Goal: Task Accomplishment & Management: Complete application form

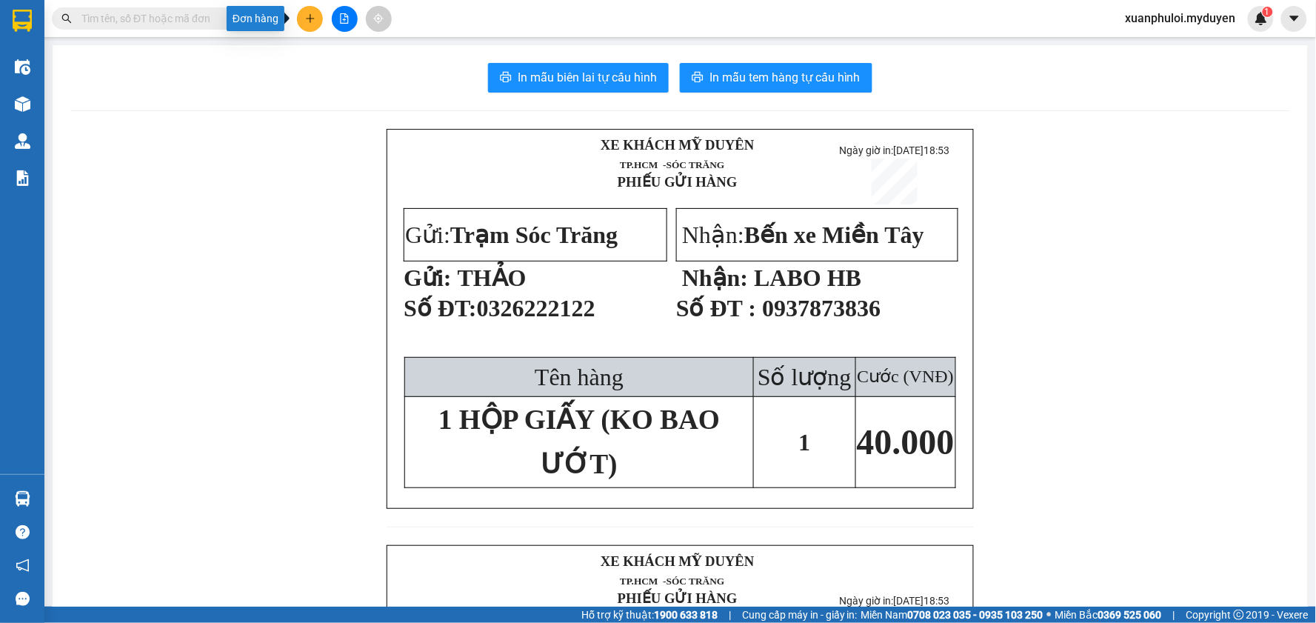
click at [311, 16] on icon "plus" at bounding box center [310, 18] width 10 height 10
click at [338, 47] on div "Tạo đơn hàng" at bounding box center [368, 55] width 64 height 16
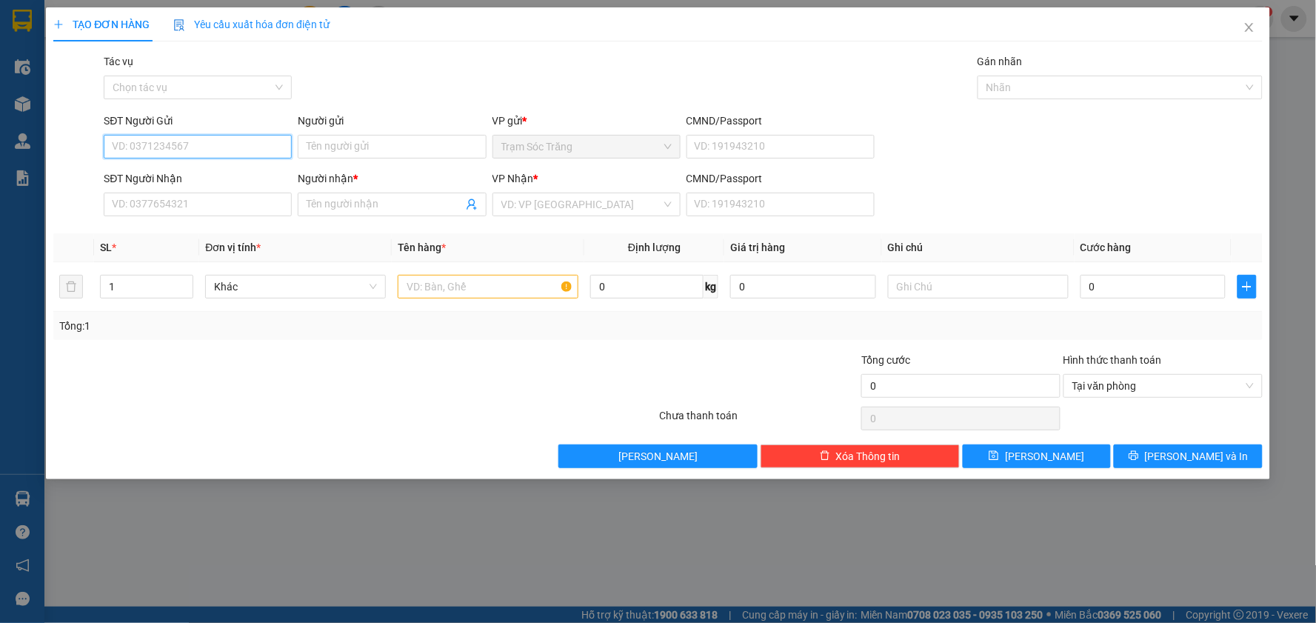
click at [180, 138] on input "SĐT Người Gửi" at bounding box center [198, 147] width 188 height 24
type input "0387753527"
click at [188, 172] on div "0387753527 - THU" at bounding box center [198, 176] width 170 height 16
type input "THU"
type input "0909854109"
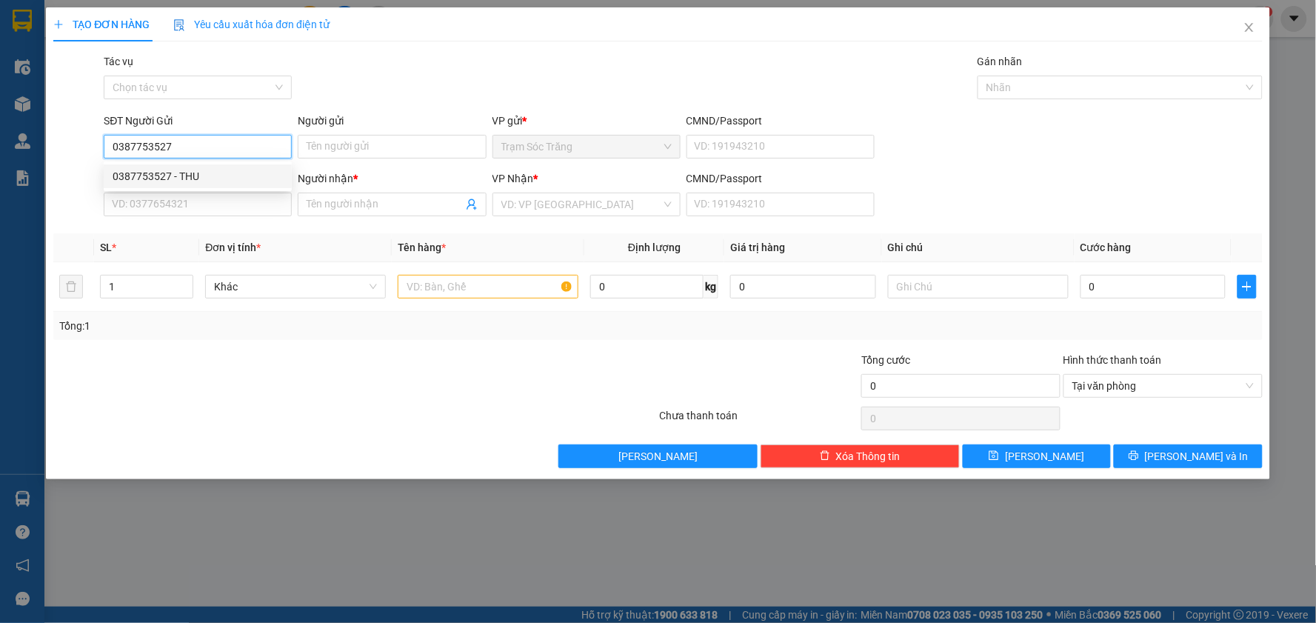
type input "TRUNG"
type input "50.000"
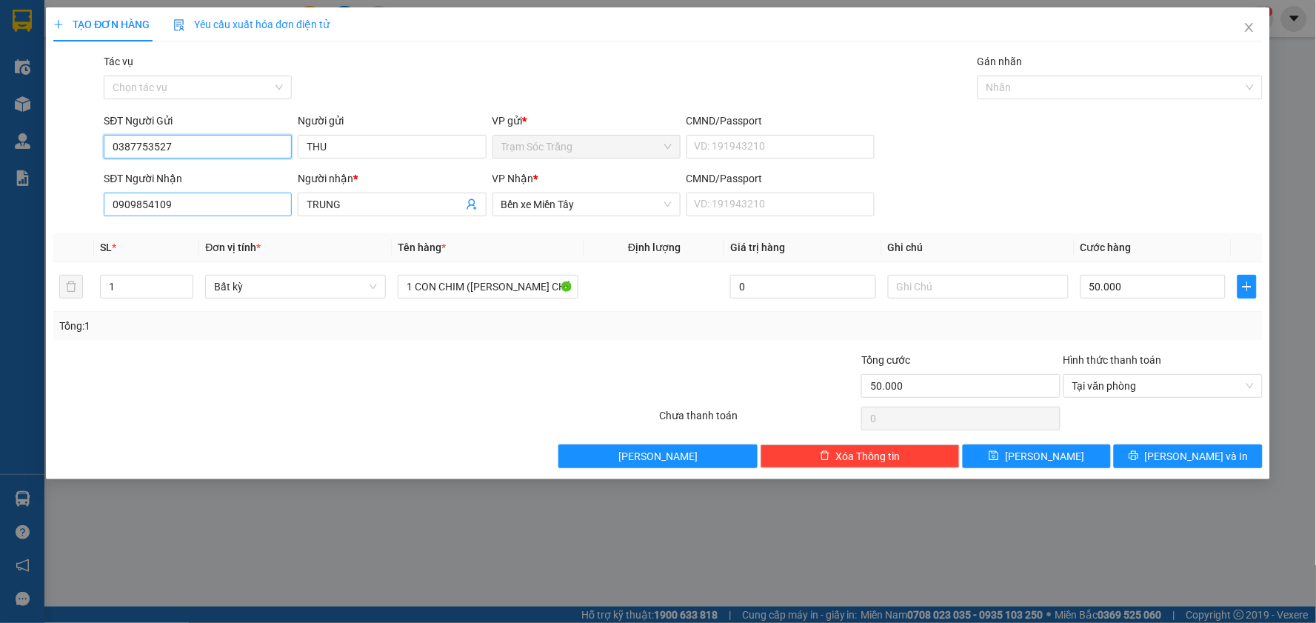
type input "0387753527"
click at [224, 204] on input "0909854109" at bounding box center [198, 205] width 188 height 24
type input "0"
type input "0797855378"
click at [432, 204] on input "TRUNG" at bounding box center [384, 204] width 155 height 16
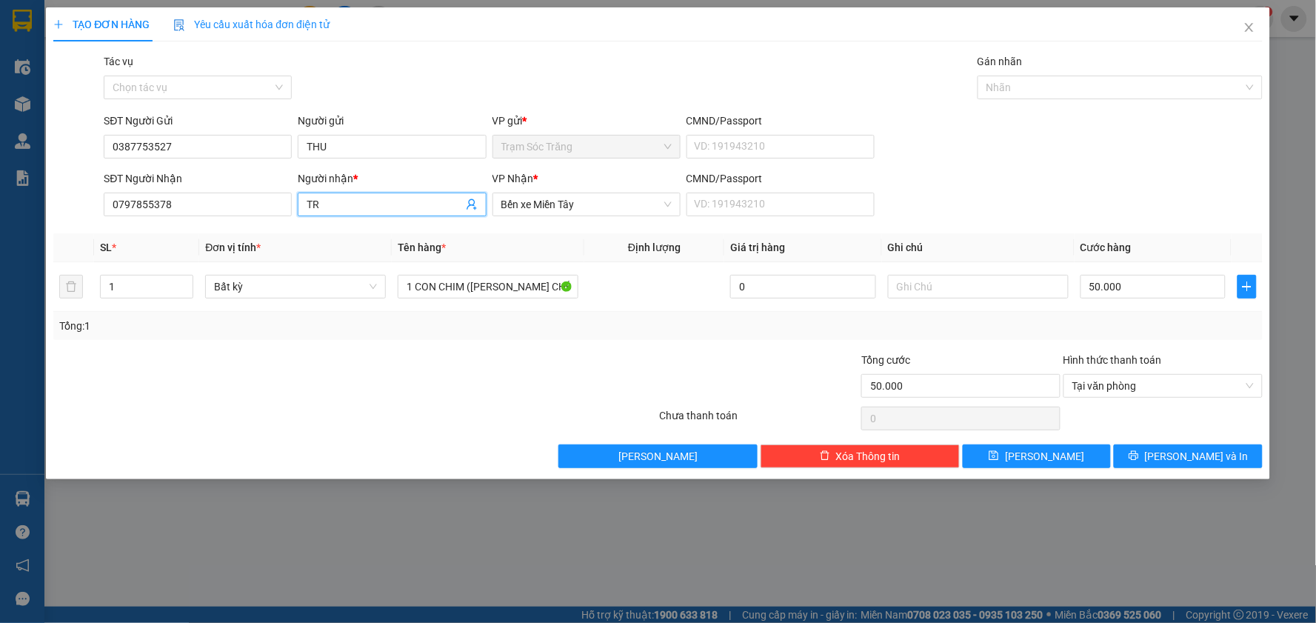
type input "T"
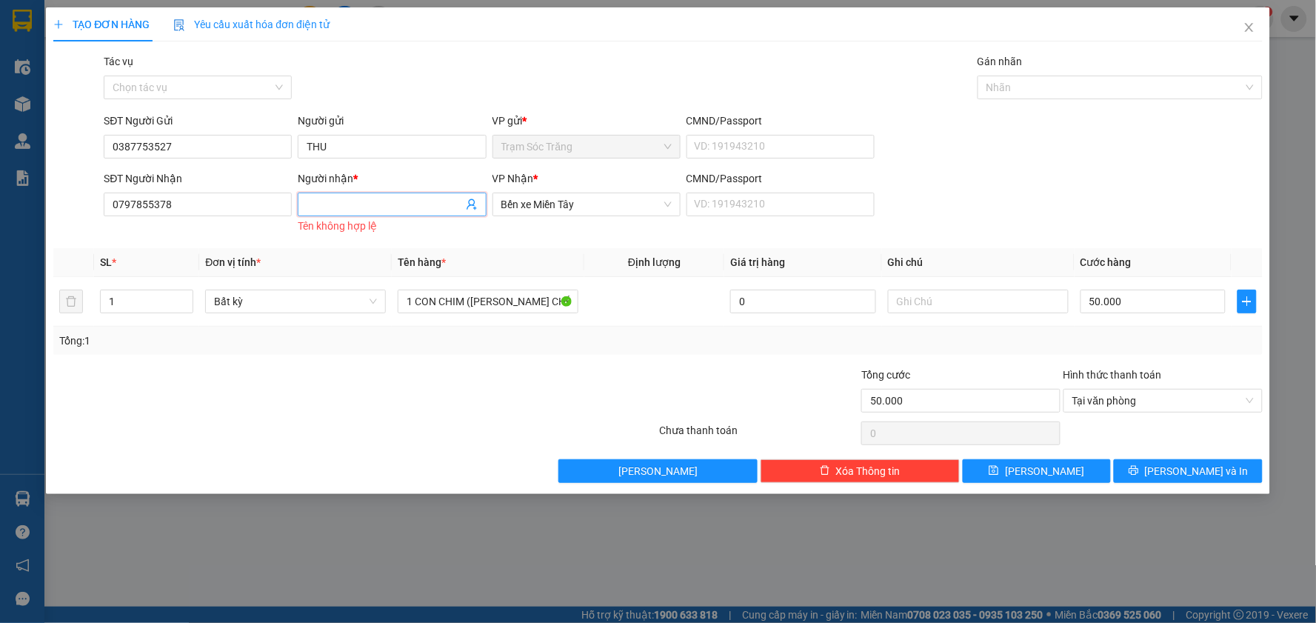
type input "D"
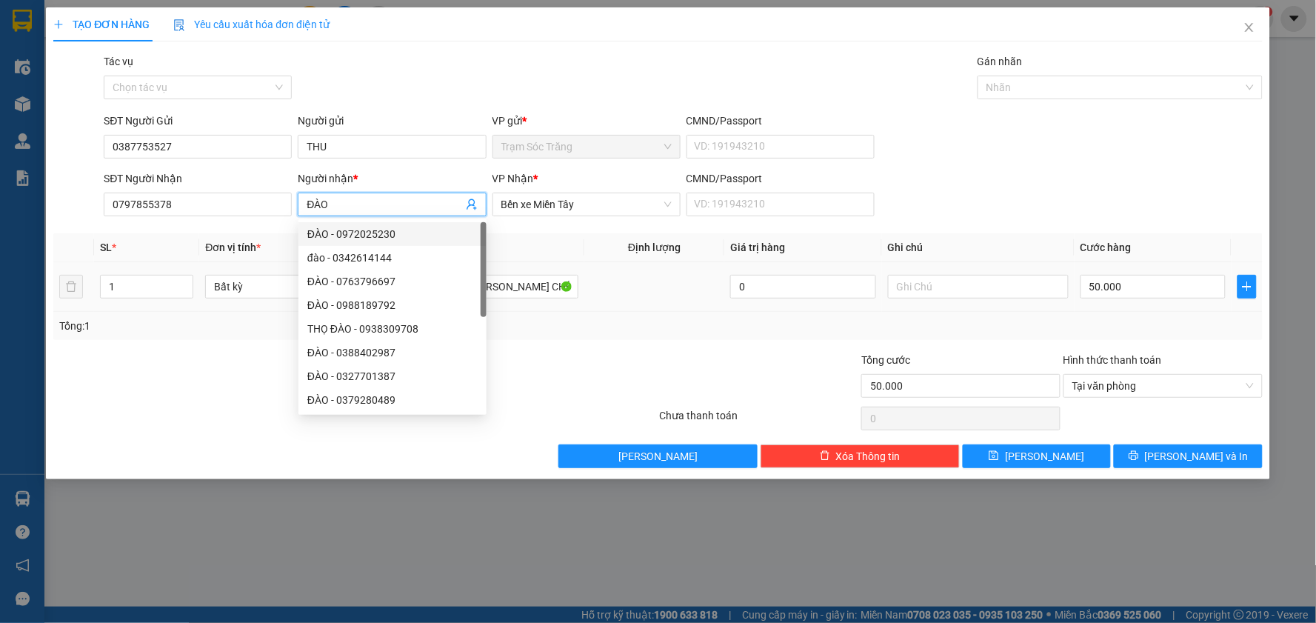
type input "ĐÀO"
click at [578, 262] on td "1 CON CHIM ([PERSON_NAME] CHẾT)" at bounding box center [488, 287] width 193 height 50
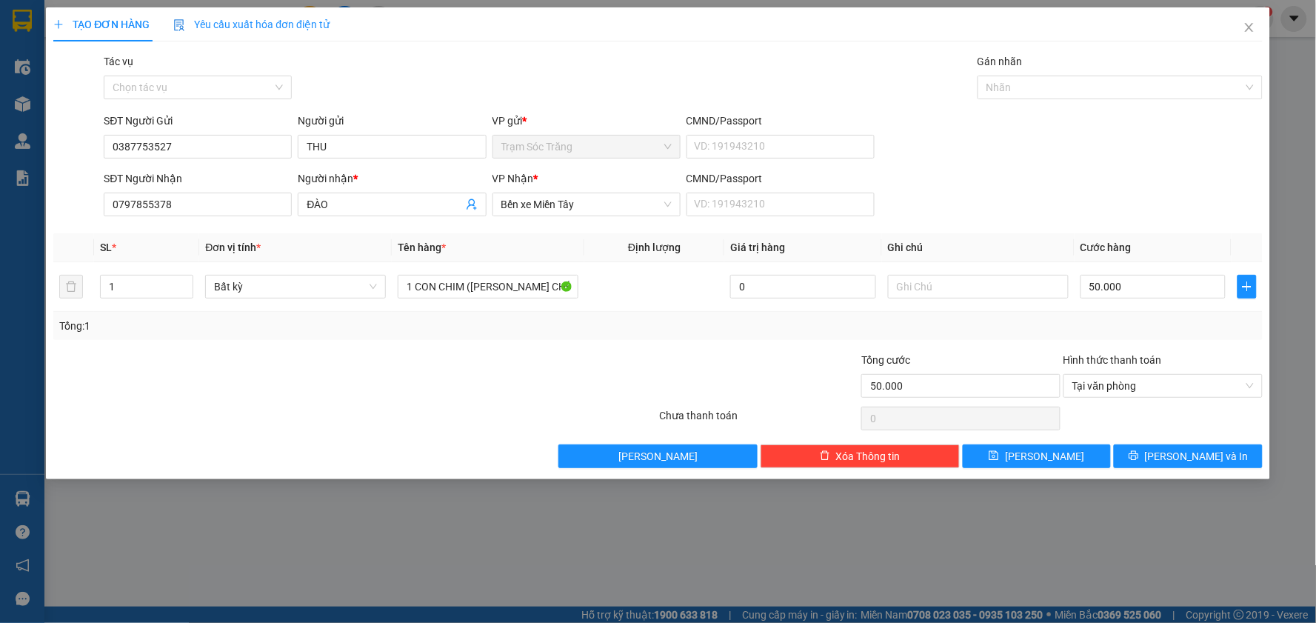
click at [576, 227] on div "Transit Pickup Surcharge Ids Transit Deliver Surcharge Ids Transit Deliver Surc…" at bounding box center [657, 260] width 1209 height 415
click at [1194, 456] on span "[PERSON_NAME] và In" at bounding box center [1197, 456] width 104 height 16
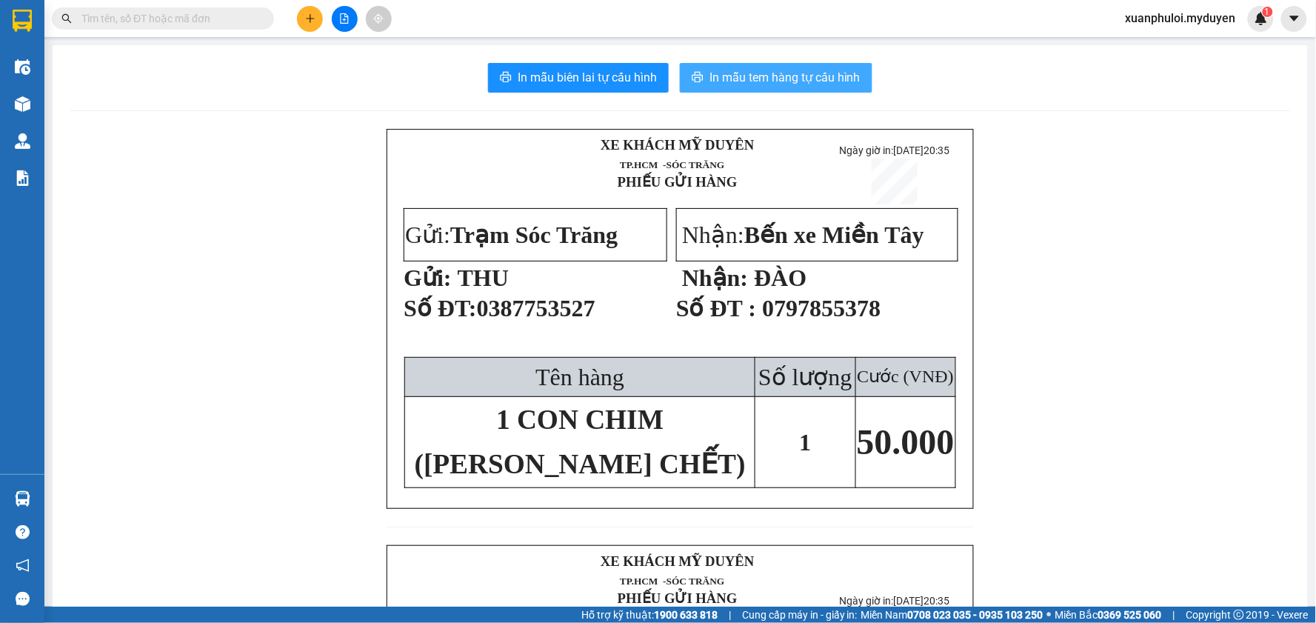
click at [726, 78] on span "In mẫu tem hàng tự cấu hình" at bounding box center [784, 77] width 151 height 19
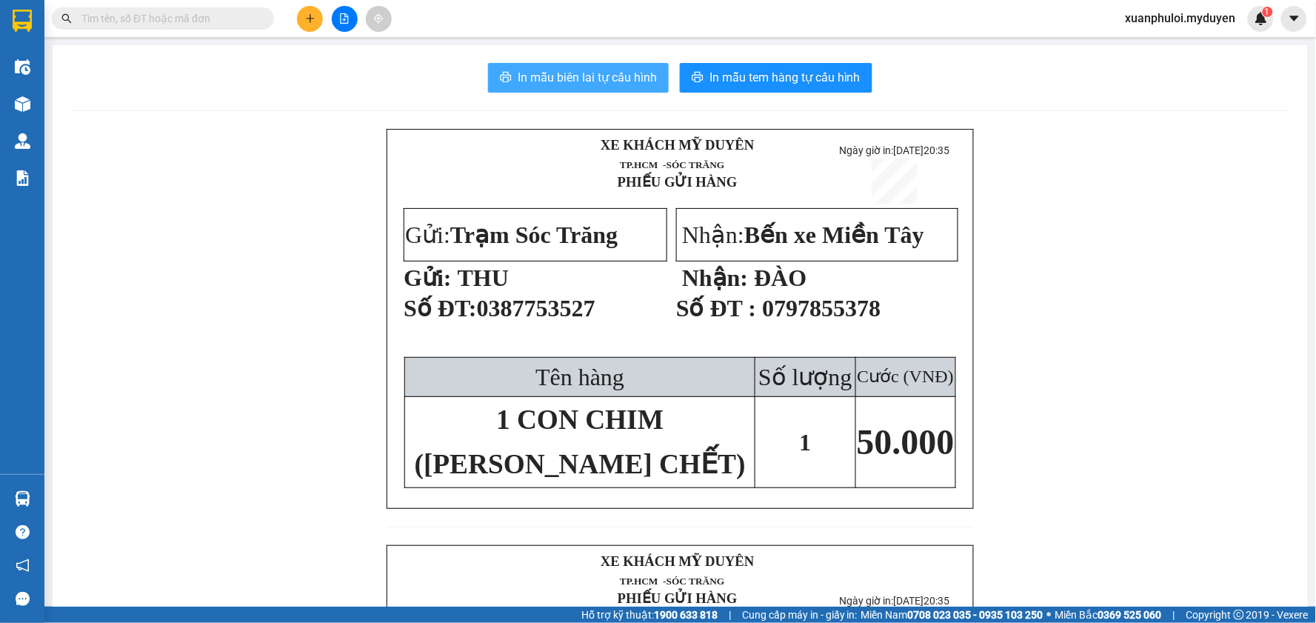
click at [563, 84] on span "In mẫu biên lai tự cấu hình" at bounding box center [587, 77] width 139 height 19
click at [300, 20] on button at bounding box center [310, 19] width 26 height 26
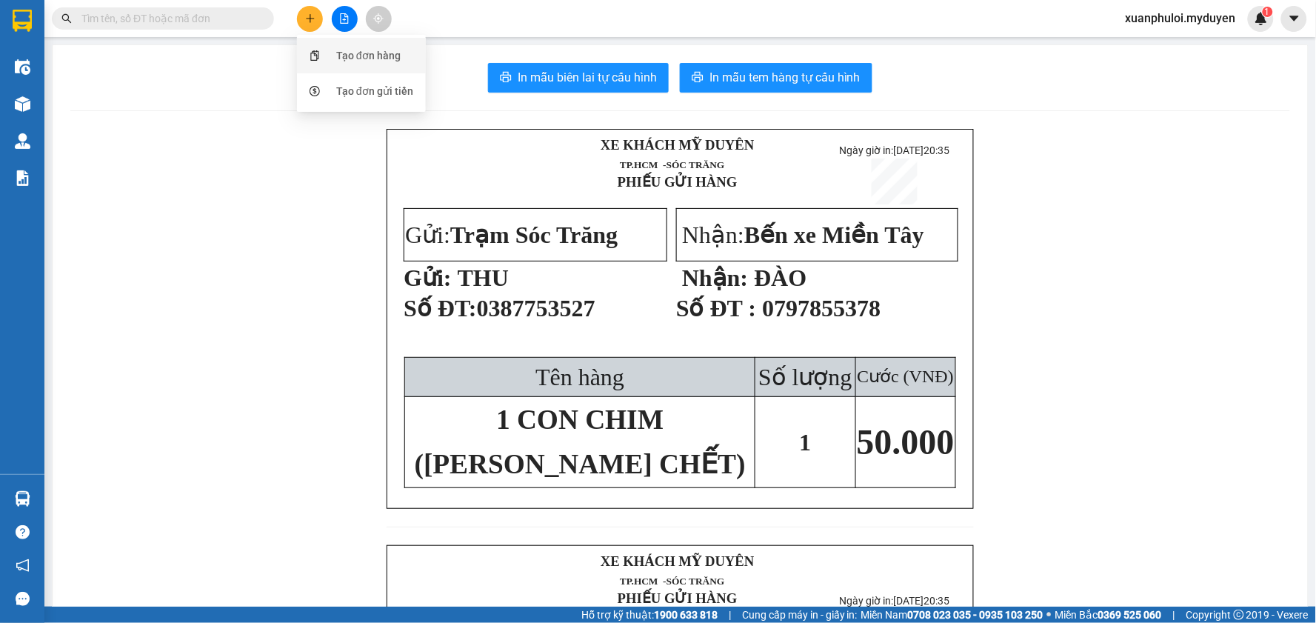
click at [365, 56] on div "Tạo đơn hàng" at bounding box center [368, 55] width 64 height 16
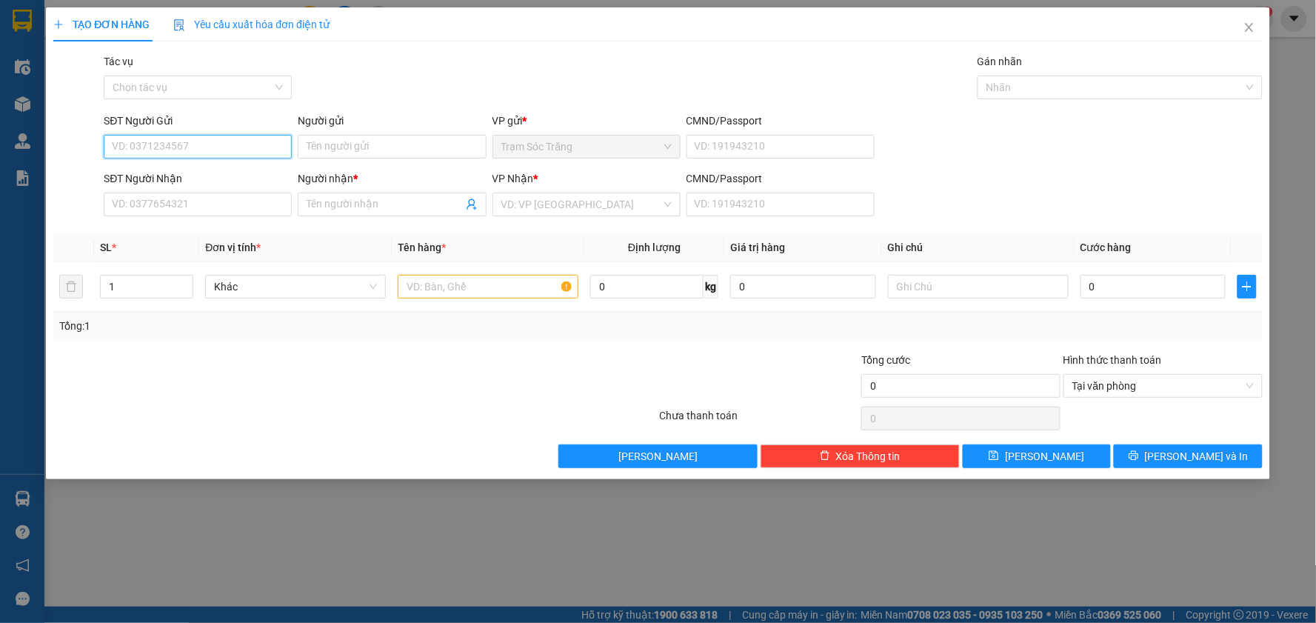
click at [197, 150] on input "SĐT Người Gửi" at bounding box center [198, 147] width 188 height 24
click at [208, 201] on div "0964931439 - QUYÊN" at bounding box center [198, 200] width 170 height 16
type input "0964931439"
type input "QUYÊN"
type input "0385825951"
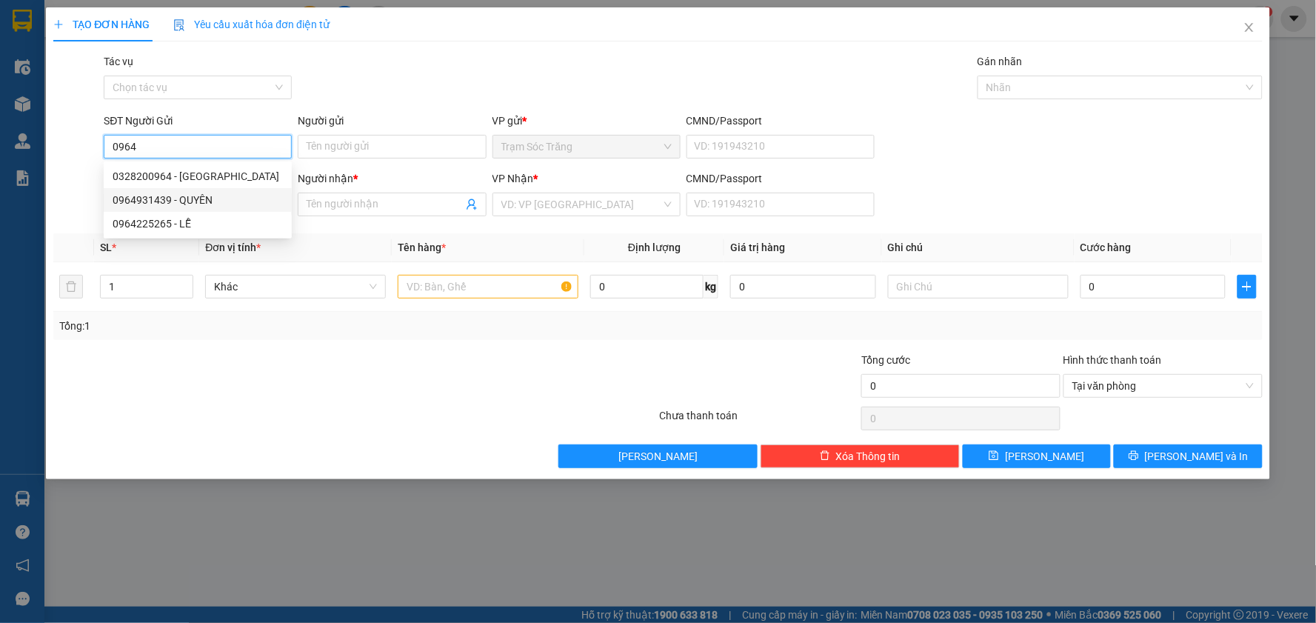
type input "VY"
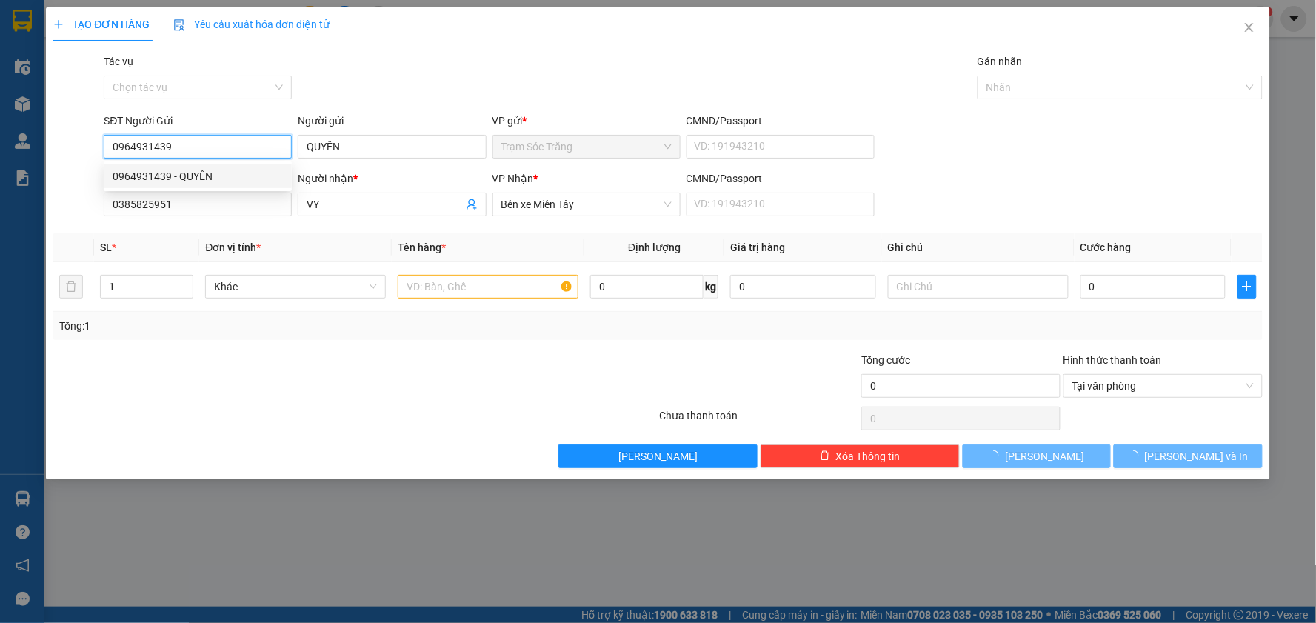
type input "70.000"
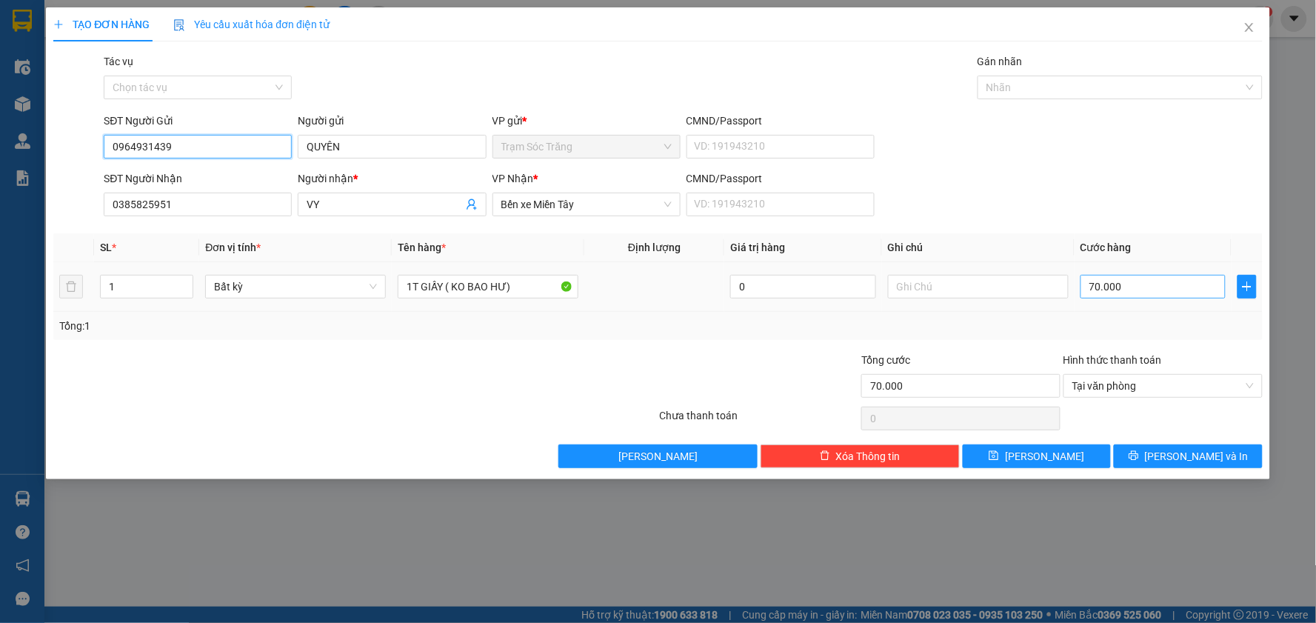
type input "0964931439"
click at [1166, 292] on input "70.000" at bounding box center [1153, 287] width 146 height 24
type input "5"
type input "50"
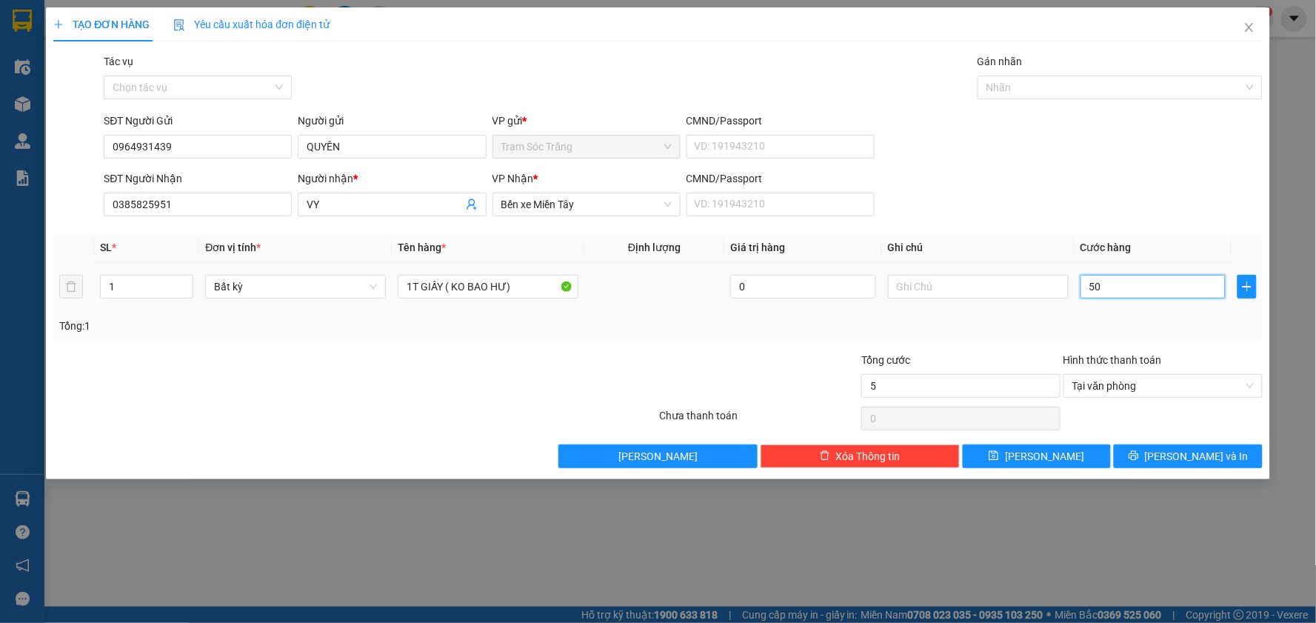
type input "50"
type input "500"
type input "5.000"
type input "50.000"
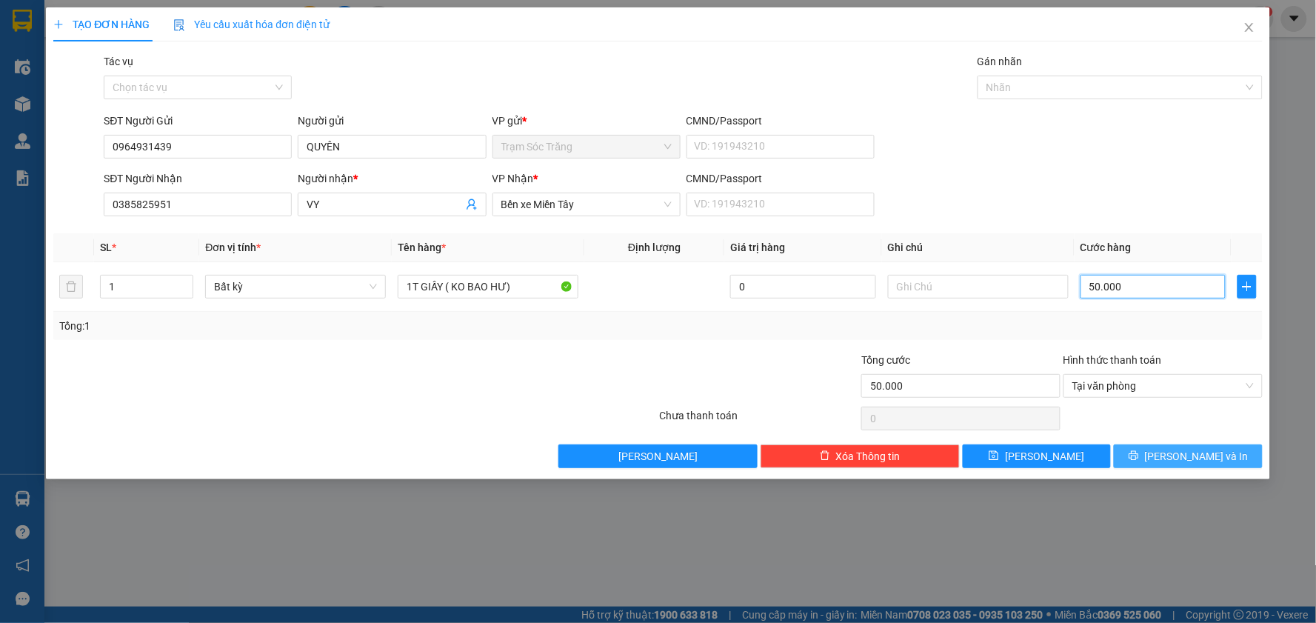
type input "50.000"
click at [1181, 453] on span "[PERSON_NAME] và In" at bounding box center [1197, 456] width 104 height 16
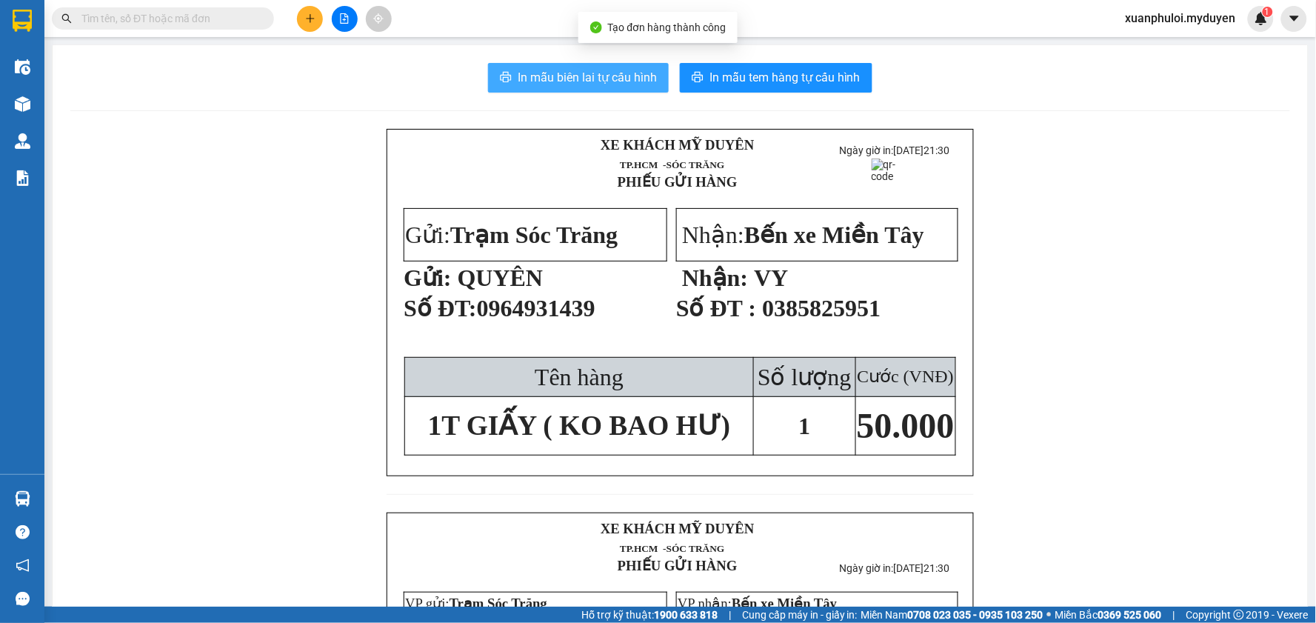
click at [619, 67] on button "In mẫu biên lai tự cấu hình" at bounding box center [578, 78] width 181 height 30
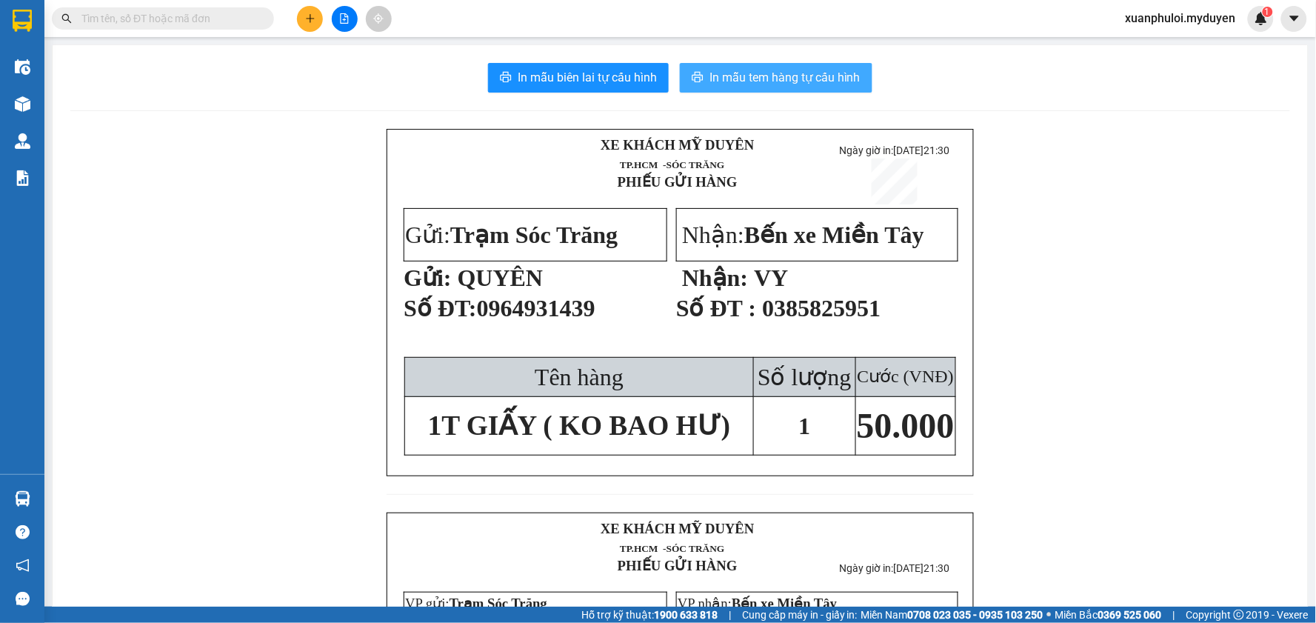
drag, startPoint x: 845, startPoint y: 440, endPoint x: 795, endPoint y: 80, distance: 363.2
click at [795, 80] on span "In mẫu tem hàng tự cấu hình" at bounding box center [784, 77] width 151 height 19
